Goal: Information Seeking & Learning: Learn about a topic

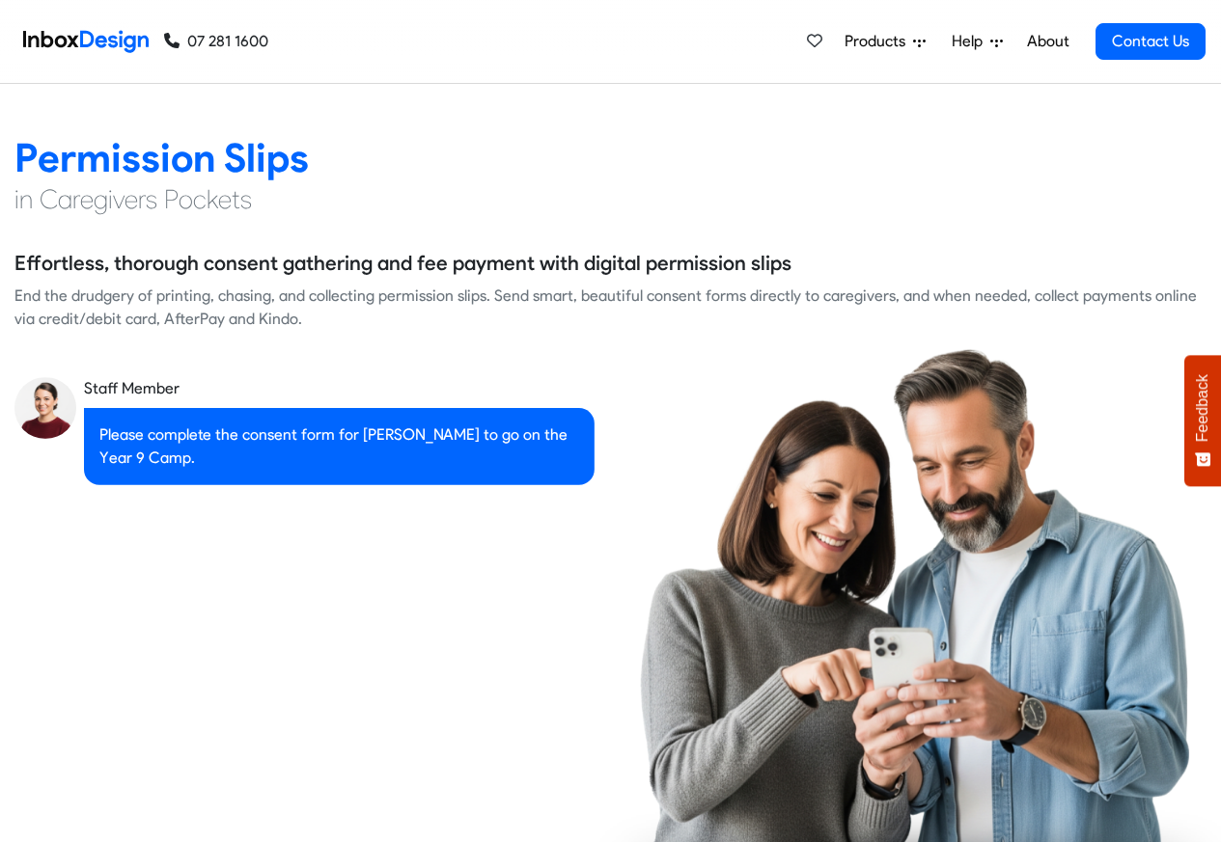
scroll to position [2663, 0]
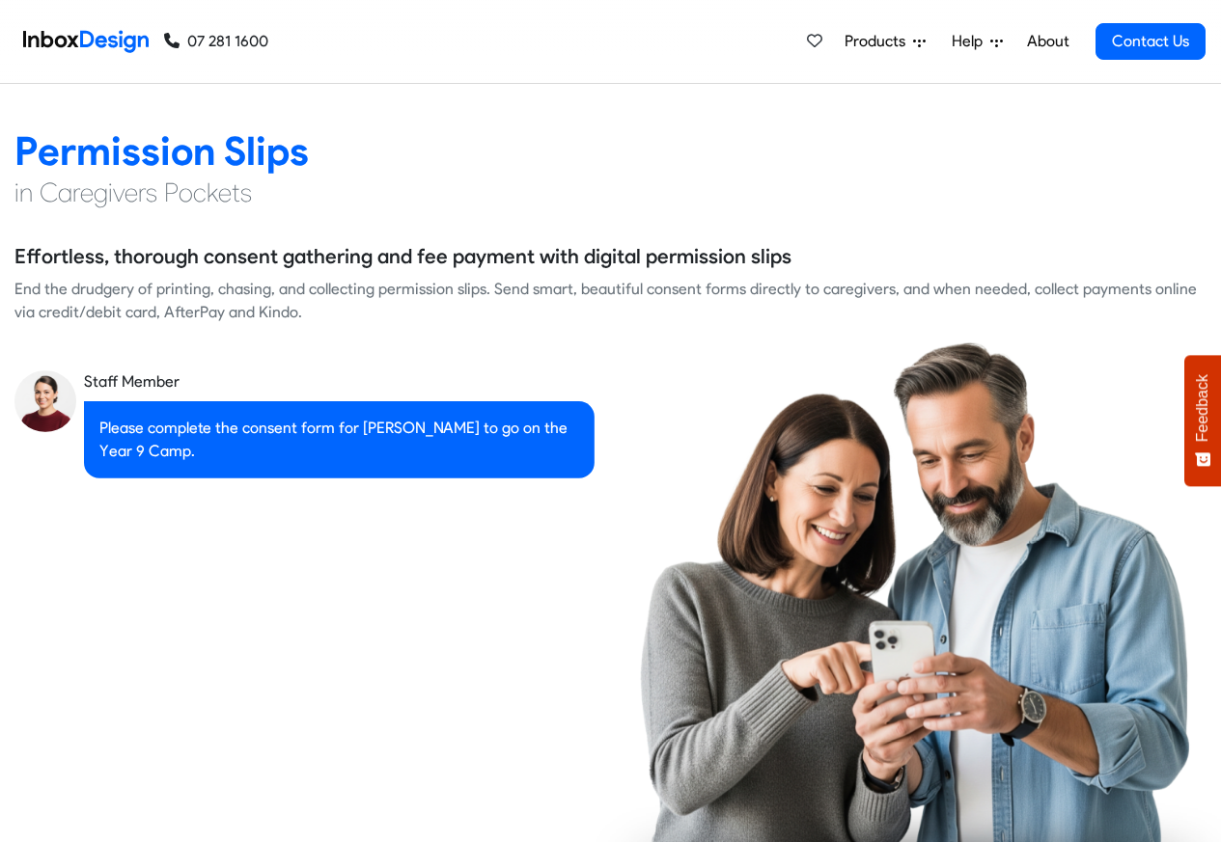
checkbox input "true"
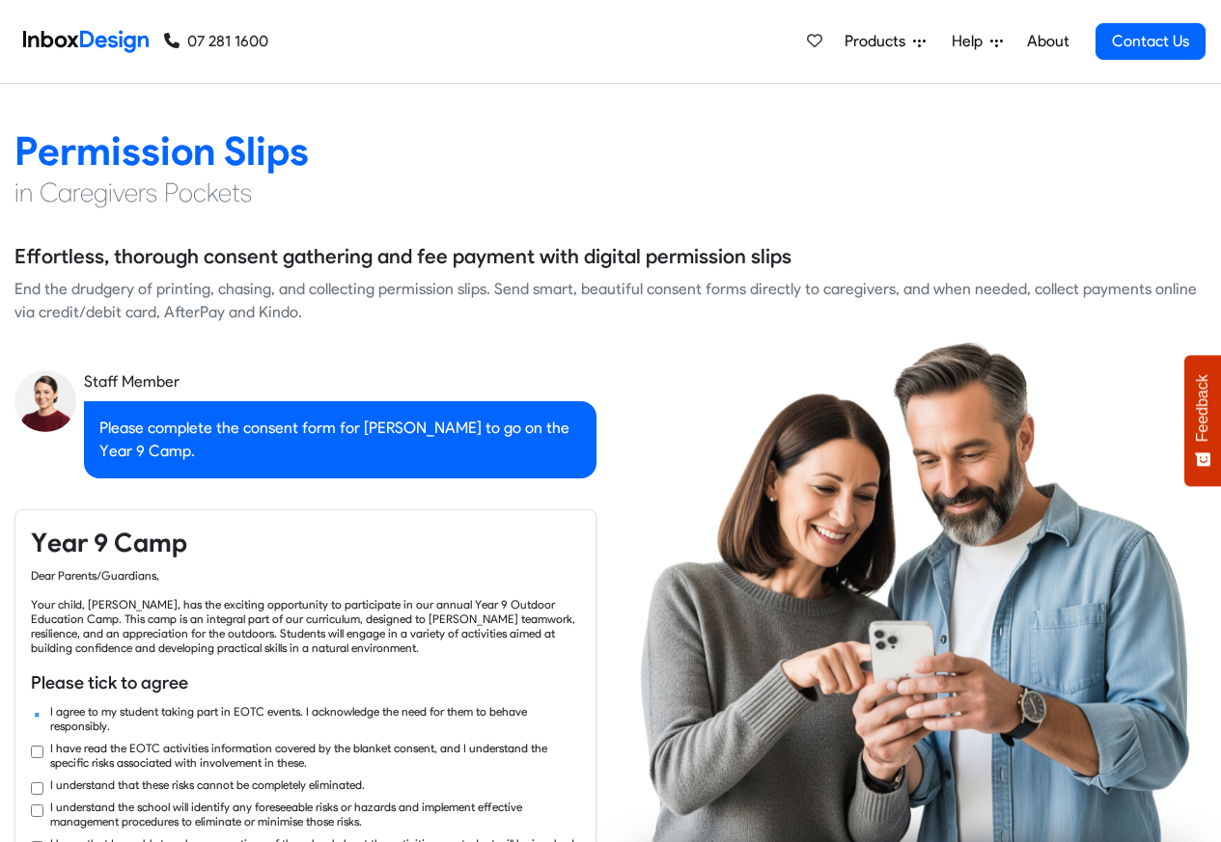
checkbox input "true"
